Goal: Task Accomplishment & Management: Manage account settings

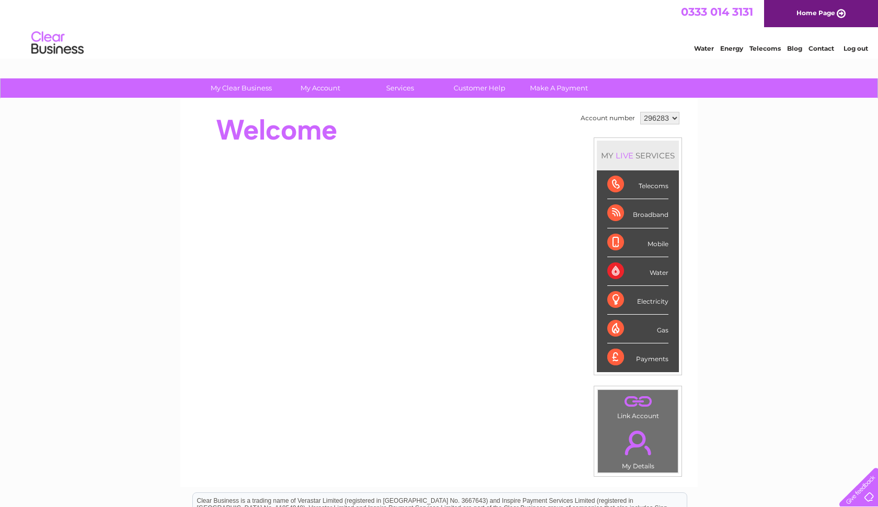
click at [618, 181] on div "Telecoms" at bounding box center [637, 184] width 61 height 29
click at [619, 205] on div "Broadband" at bounding box center [637, 213] width 61 height 29
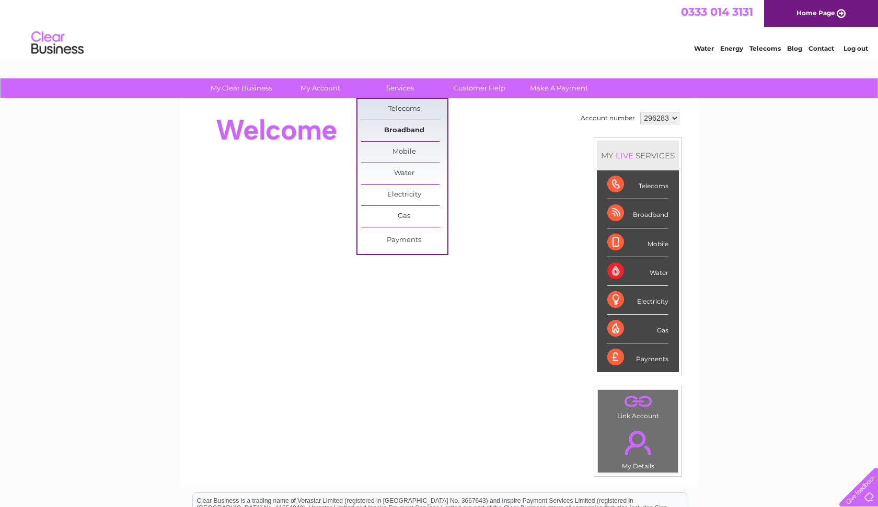
click at [405, 131] on link "Broadband" at bounding box center [404, 130] width 86 height 21
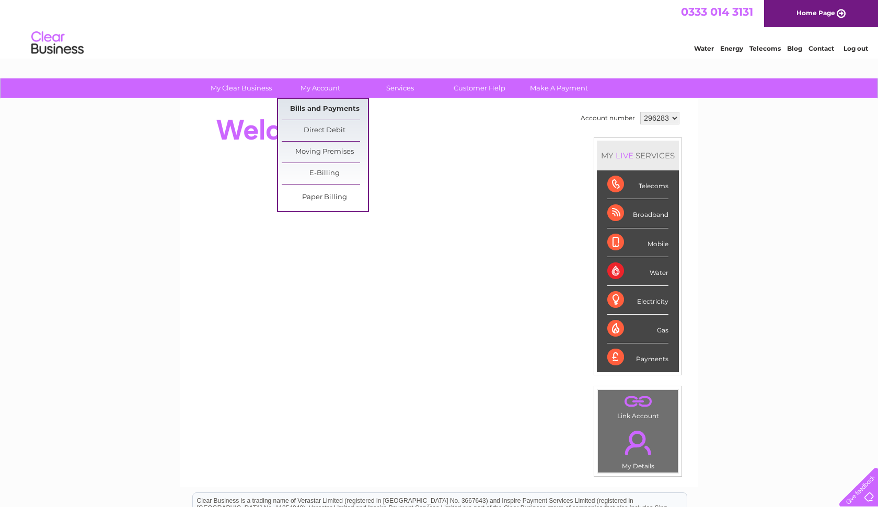
click at [307, 107] on link "Bills and Payments" at bounding box center [325, 109] width 86 height 21
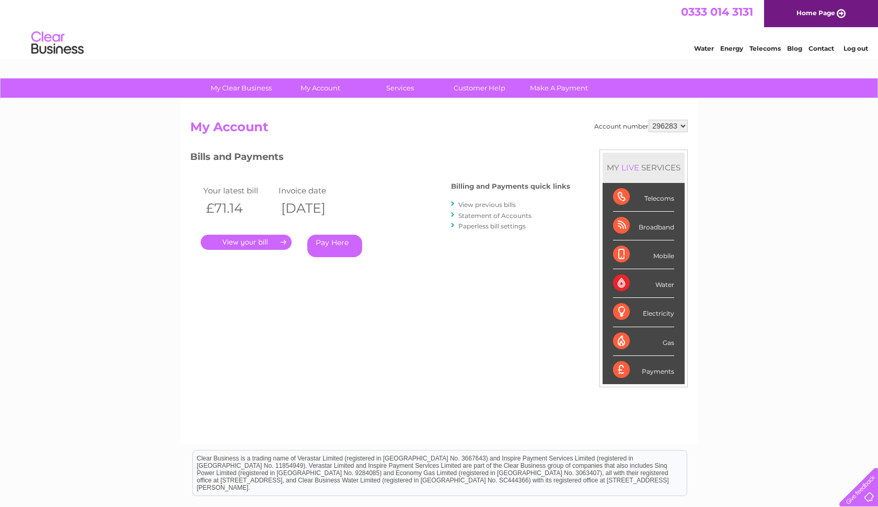
click at [269, 239] on link "." at bounding box center [246, 242] width 91 height 15
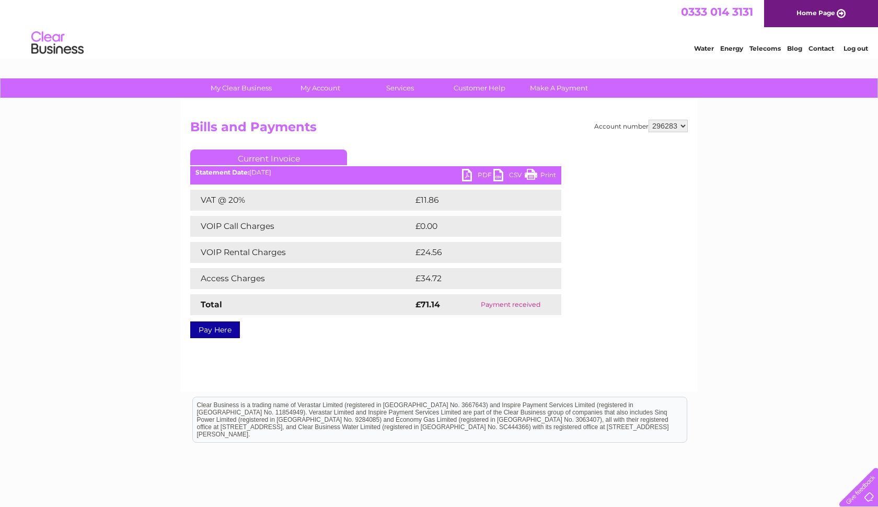
click at [483, 176] on link "PDF" at bounding box center [477, 176] width 31 height 15
click at [790, 163] on div "My Clear Business Login Details My Details My Preferences Link Account My Accou…" at bounding box center [439, 324] width 878 height 492
